Goal: Task Accomplishment & Management: Manage account settings

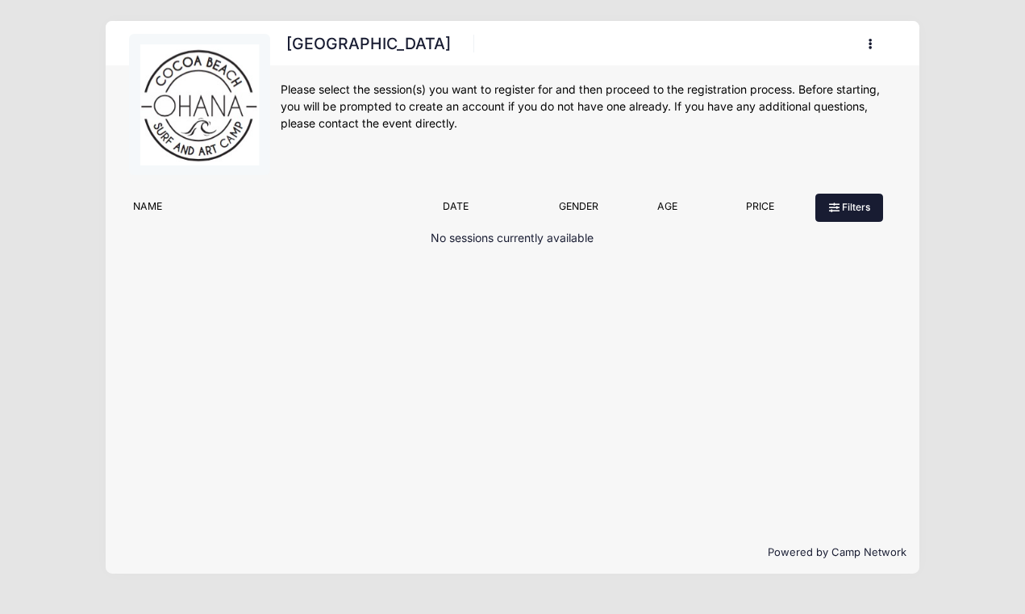
click at [842, 198] on button "Filters" at bounding box center [850, 207] width 68 height 27
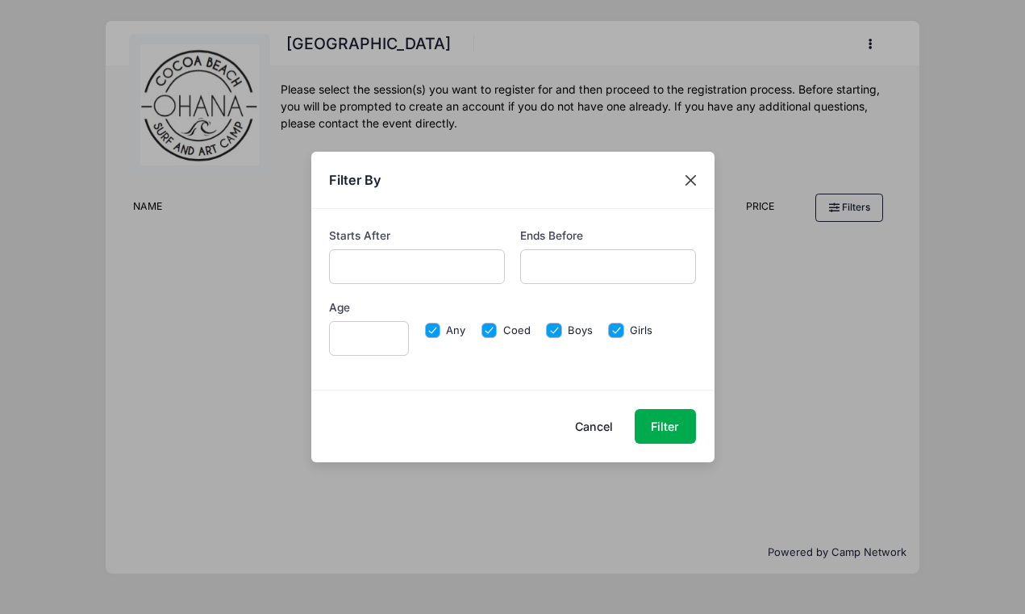
click at [698, 166] on button "Close" at bounding box center [690, 179] width 29 height 29
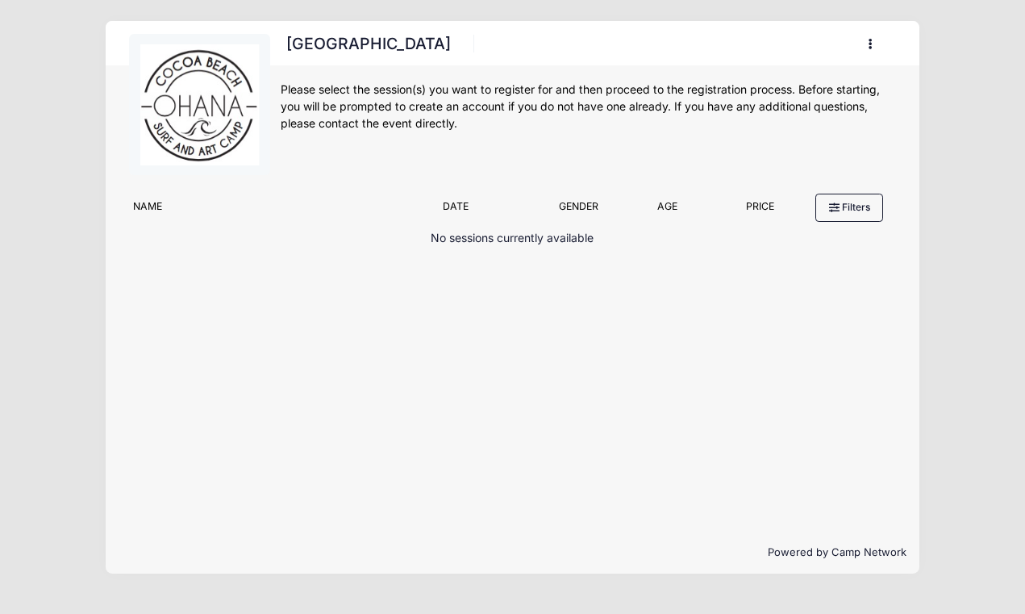
click at [146, 127] on img at bounding box center [200, 104] width 121 height 121
click at [875, 41] on button "button" at bounding box center [875, 44] width 44 height 28
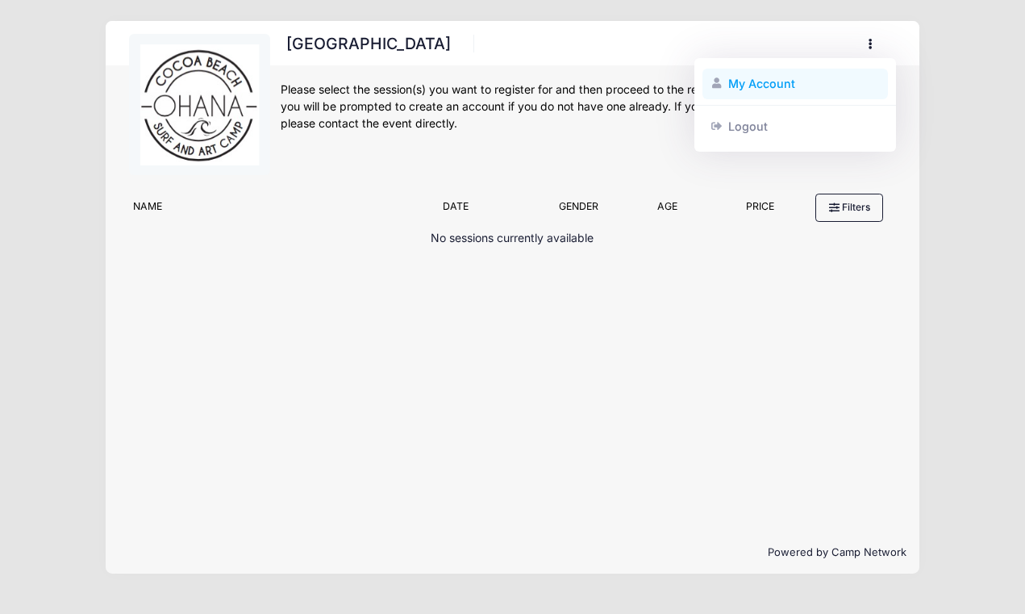
click at [838, 80] on link "My Account" at bounding box center [796, 84] width 186 height 31
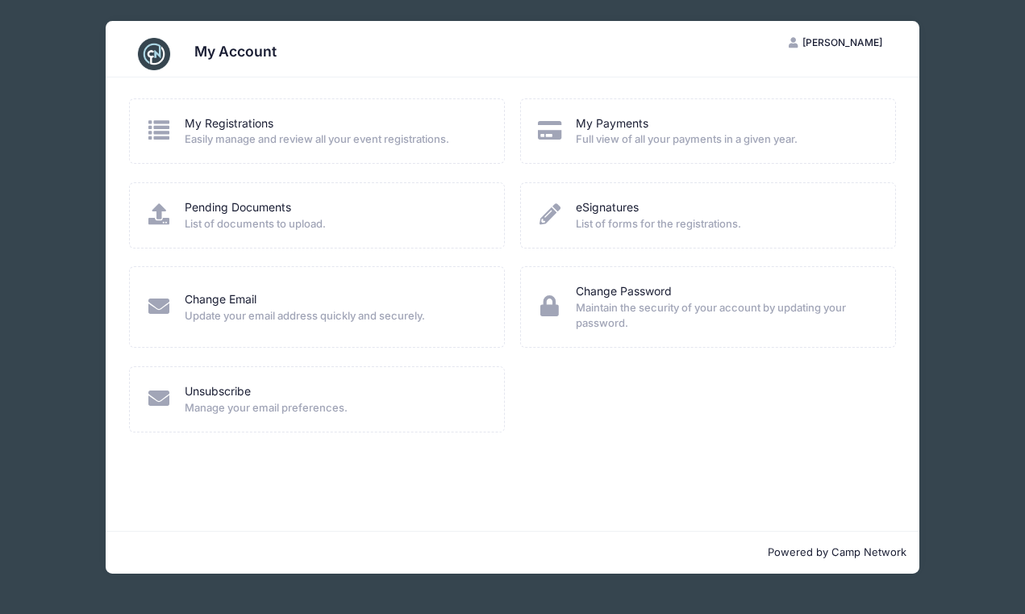
click at [324, 127] on div "My Registrations" at bounding box center [334, 123] width 298 height 17
click at [210, 120] on link "My Registrations" at bounding box center [229, 123] width 89 height 17
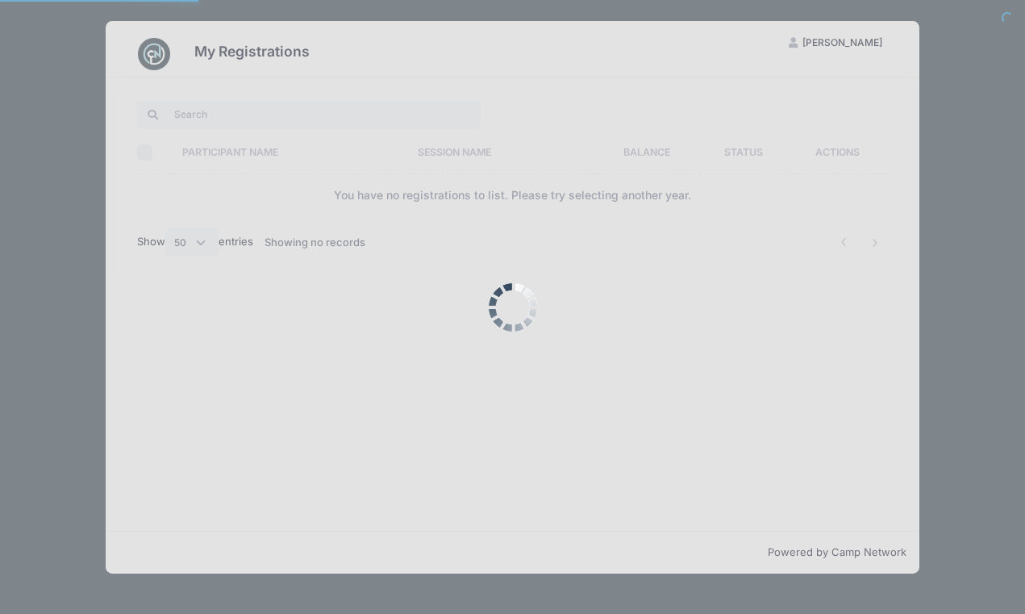
select select "50"
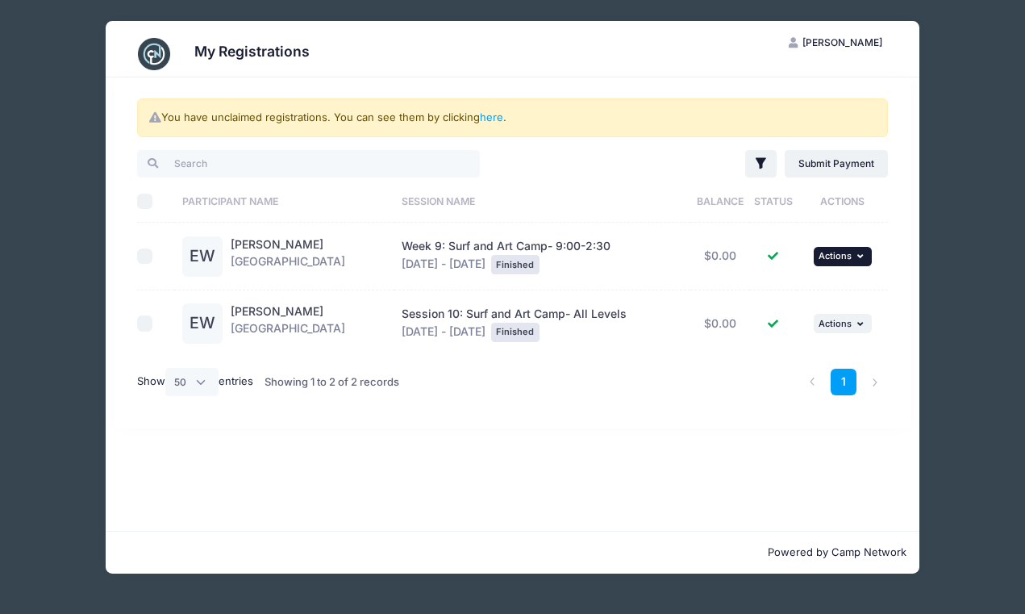
click at [832, 259] on span "Actions" at bounding box center [835, 255] width 33 height 11
click at [820, 284] on link "View Registration" at bounding box center [790, 292] width 146 height 31
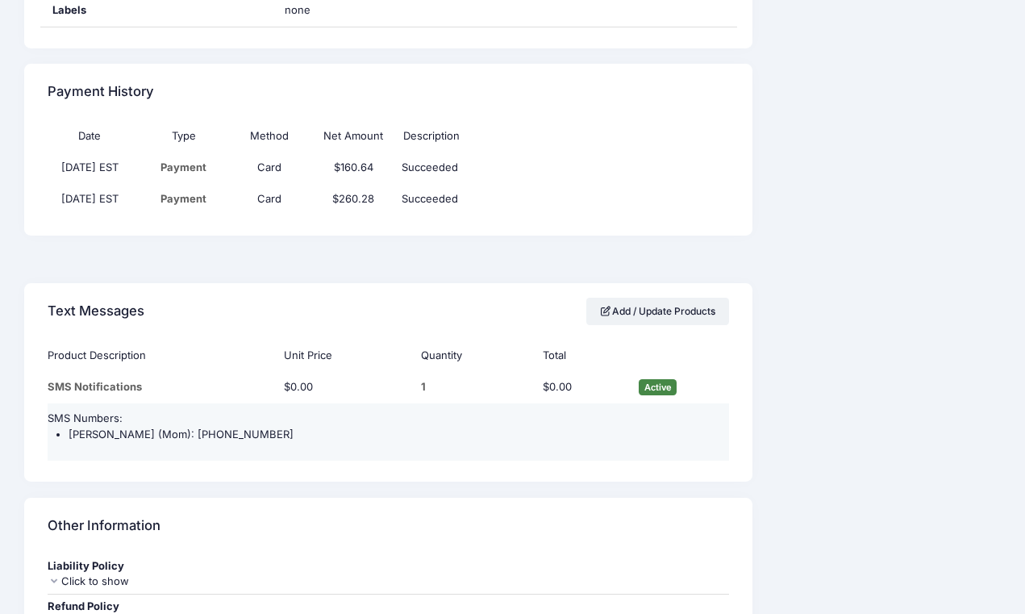
scroll to position [875, 0]
